Goal: Task Accomplishment & Management: Manage account settings

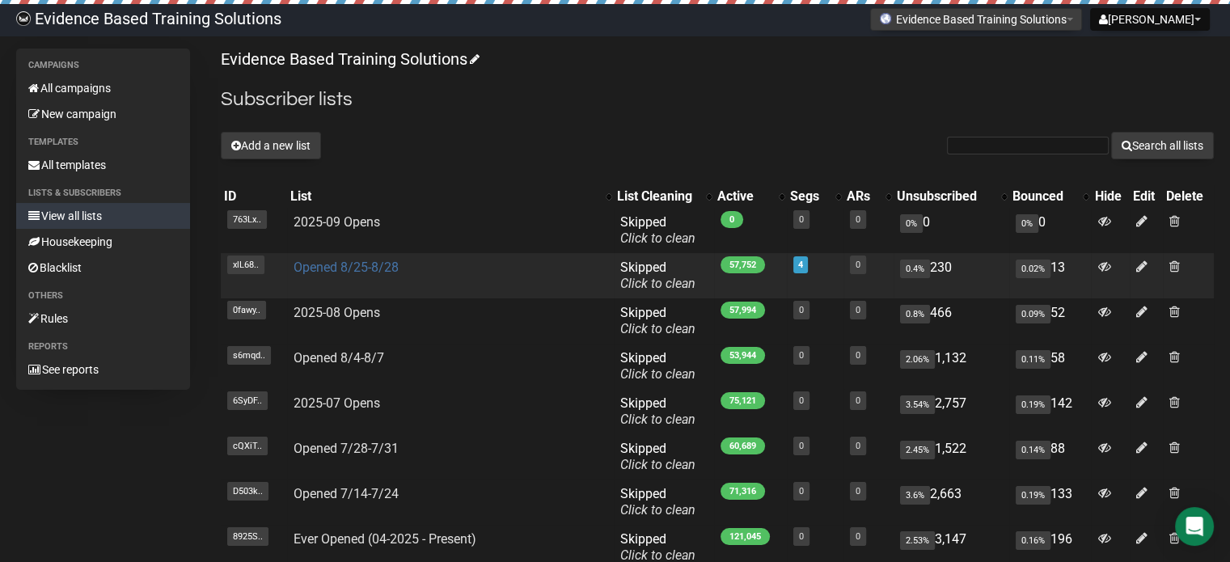
click at [345, 269] on link "Opened 8/25-8/28" at bounding box center [346, 267] width 105 height 15
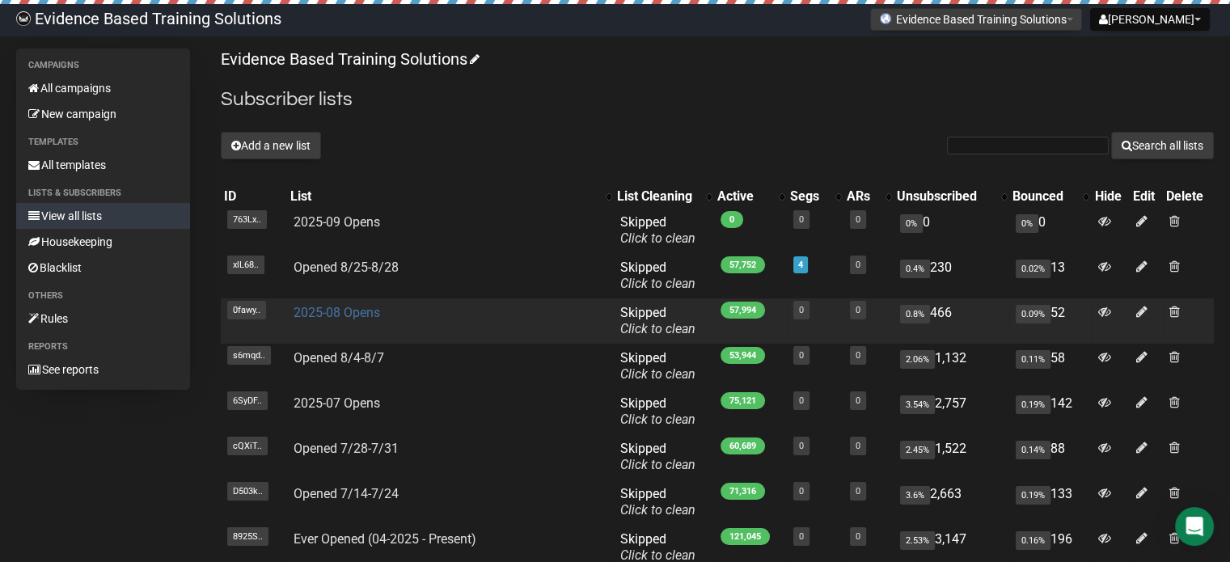
click at [310, 307] on link "2025-08 Opens" at bounding box center [337, 312] width 87 height 15
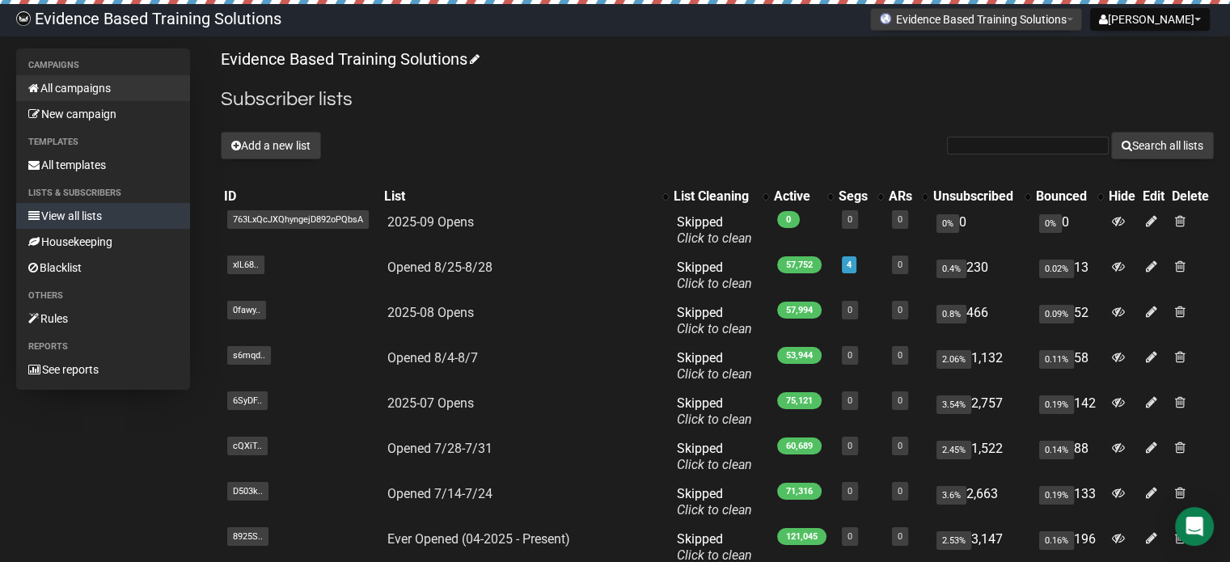
click at [100, 85] on link "All campaigns" at bounding box center [103, 88] width 174 height 26
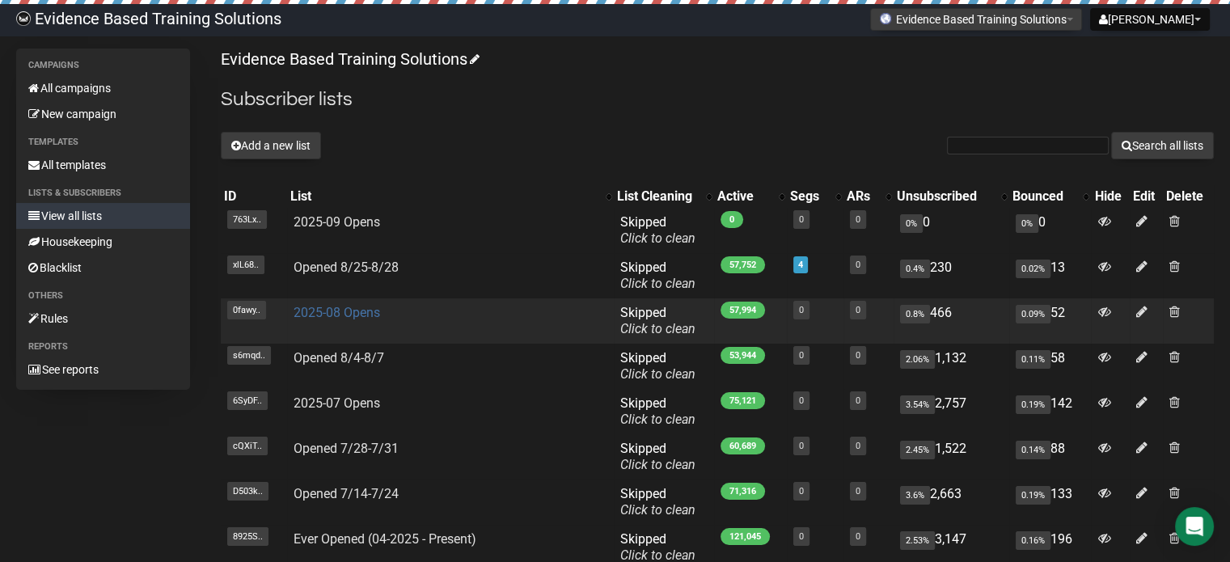
click at [349, 313] on link "2025-08 Opens" at bounding box center [337, 312] width 87 height 15
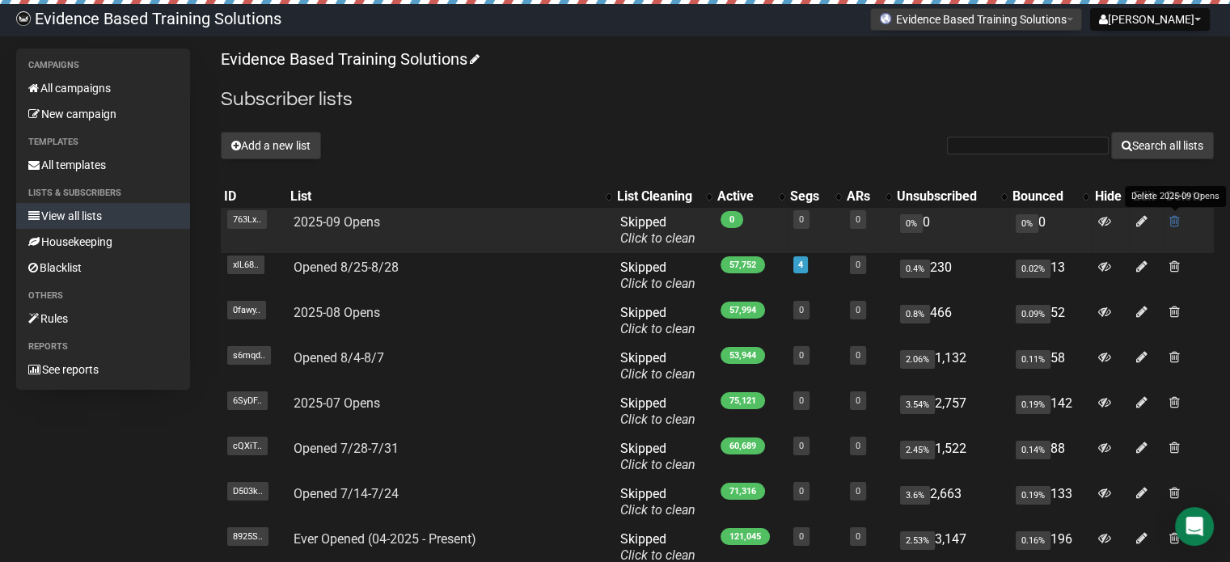
click at [1172, 220] on span at bounding box center [1174, 221] width 11 height 14
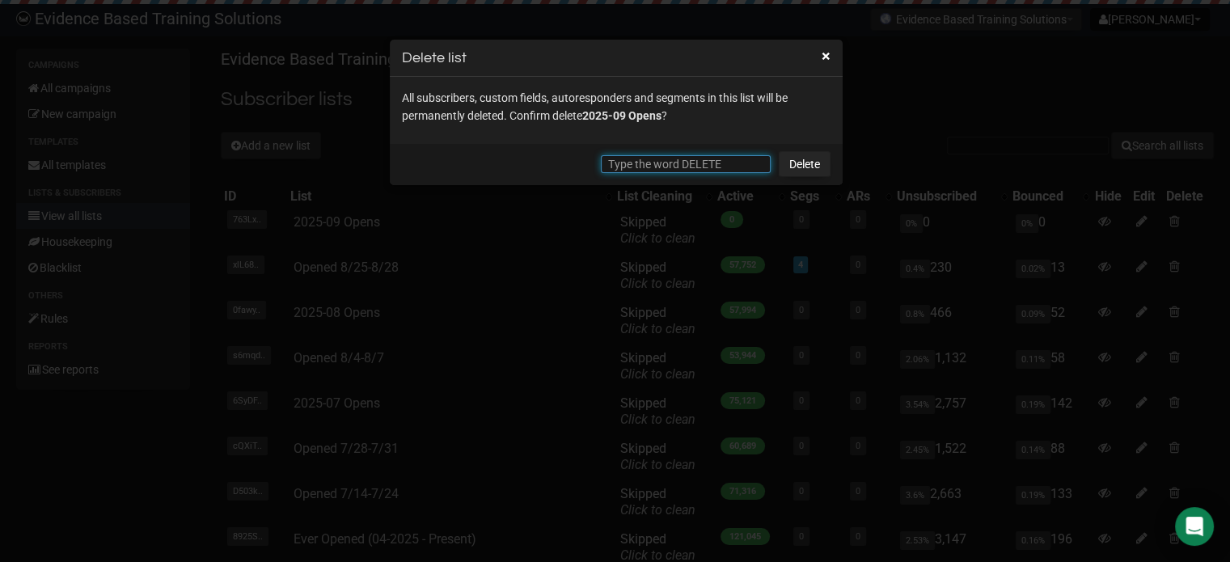
click at [633, 161] on input "text" at bounding box center [686, 164] width 170 height 18
type input "DELETE"
click at [812, 161] on link "Delete" at bounding box center [805, 164] width 52 height 26
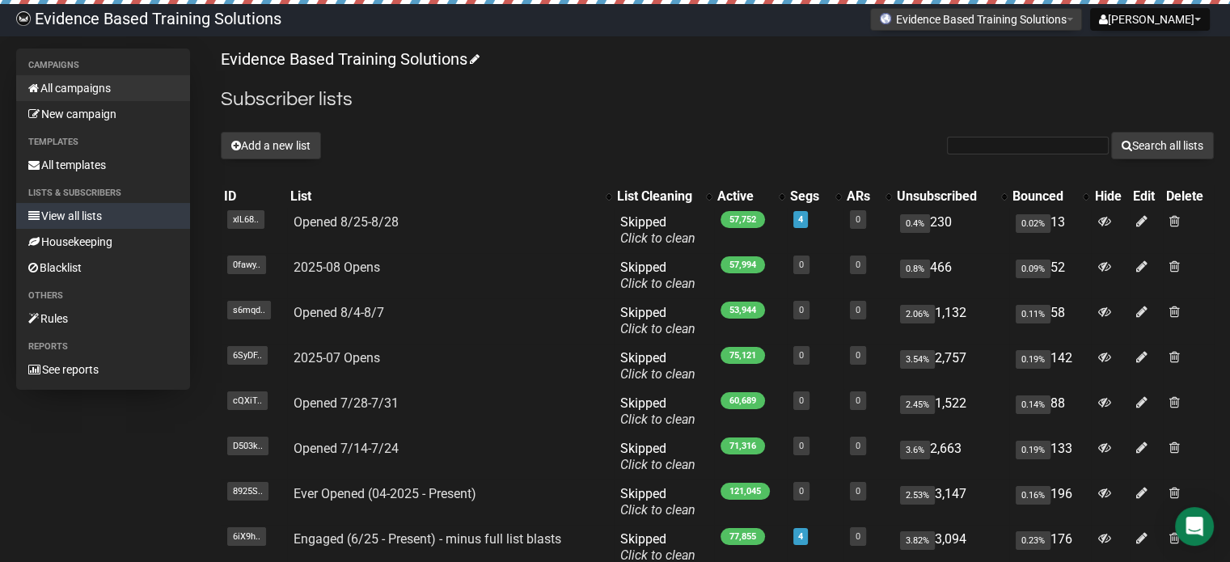
click at [83, 83] on link "All campaigns" at bounding box center [103, 88] width 174 height 26
